Goal: Find specific page/section: Find specific page/section

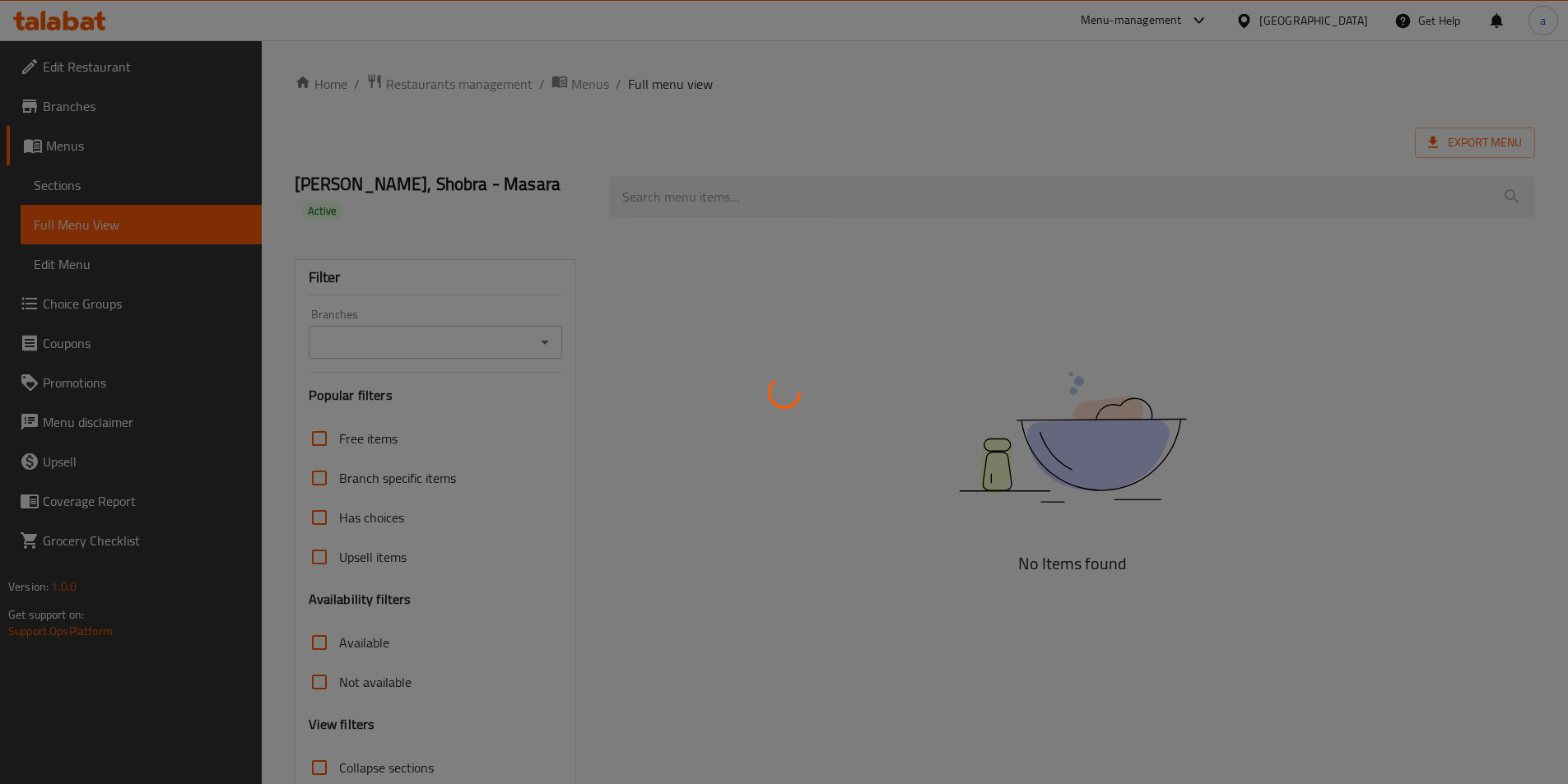
scroll to position [116, 0]
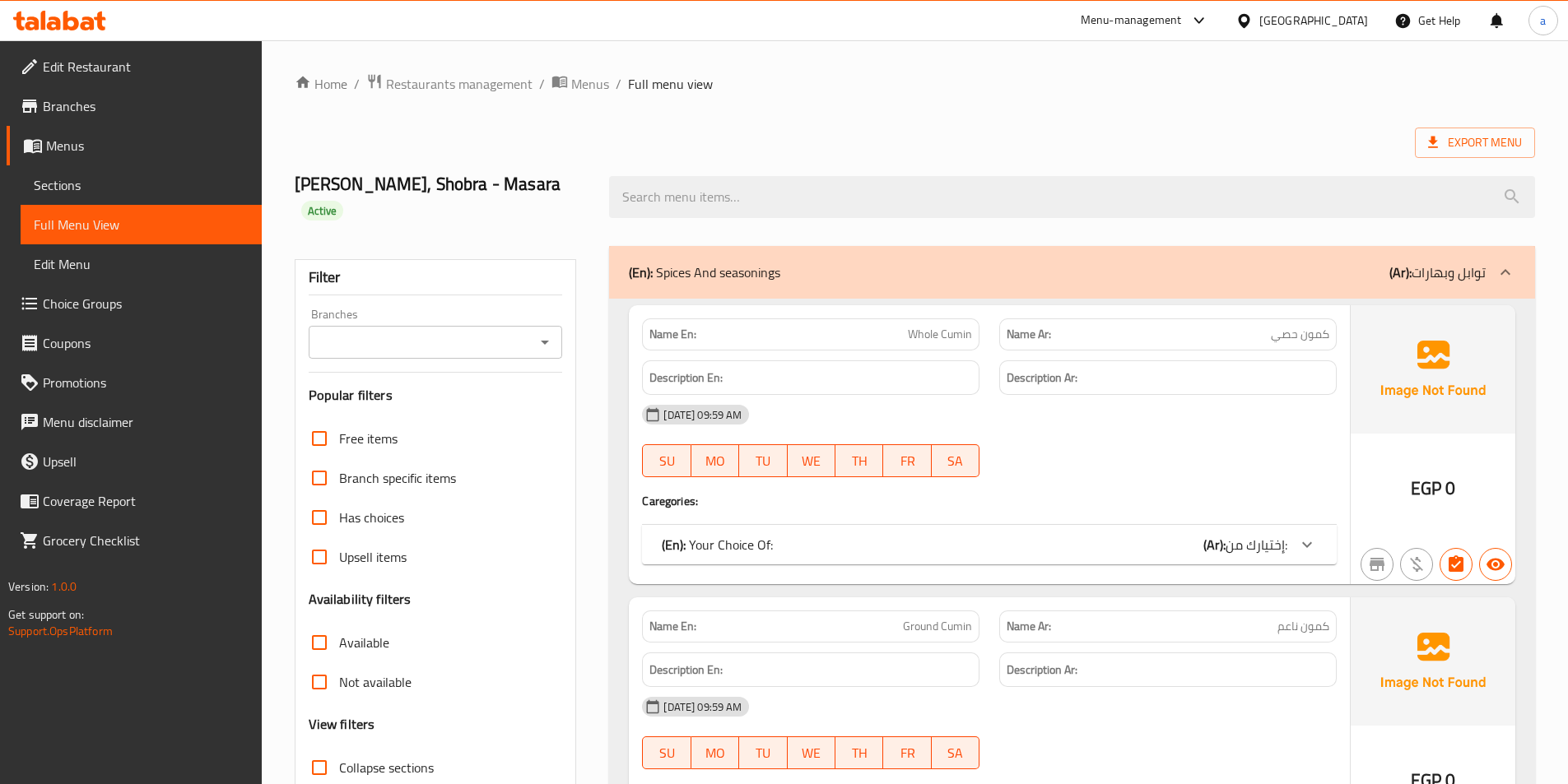
click at [110, 107] on span "Branches" at bounding box center [145, 106] width 206 height 20
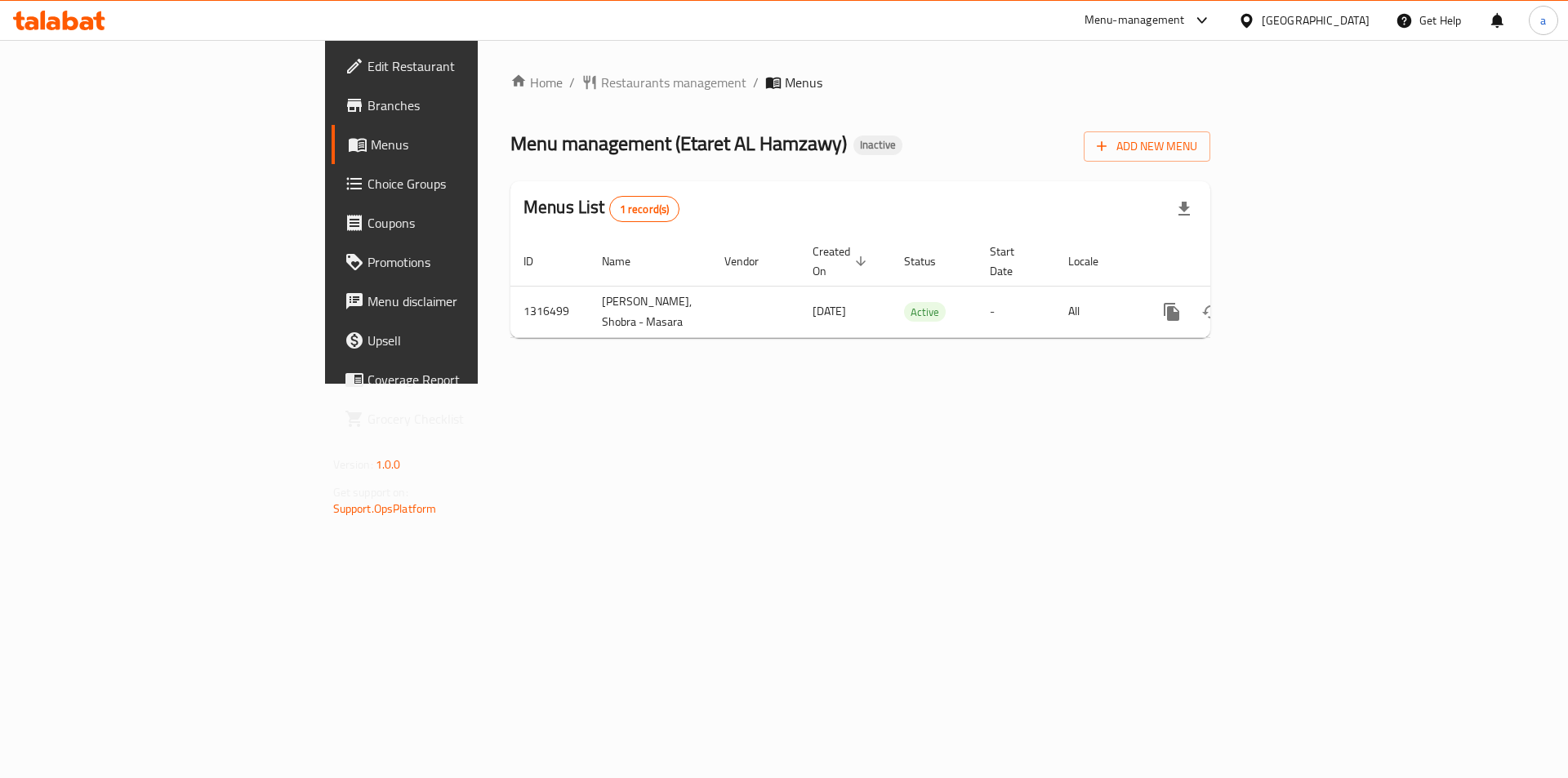
click at [368, 105] on span "Branches" at bounding box center [471, 106] width 206 height 20
